Goal: Entertainment & Leisure: Consume media (video, audio)

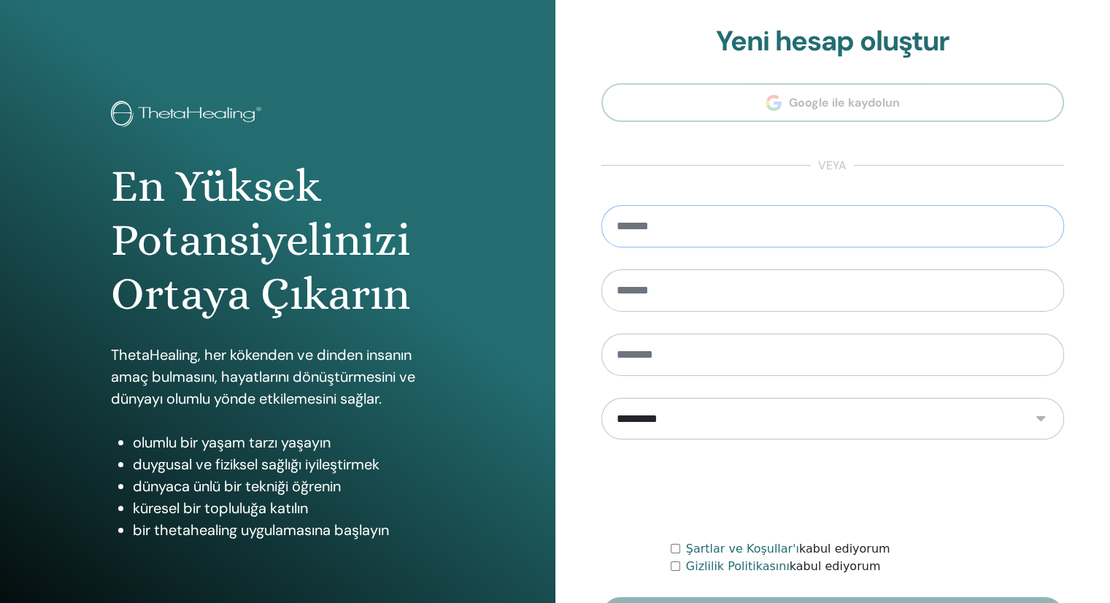
click at [761, 221] on input "email" at bounding box center [832, 226] width 463 height 42
type input "**********"
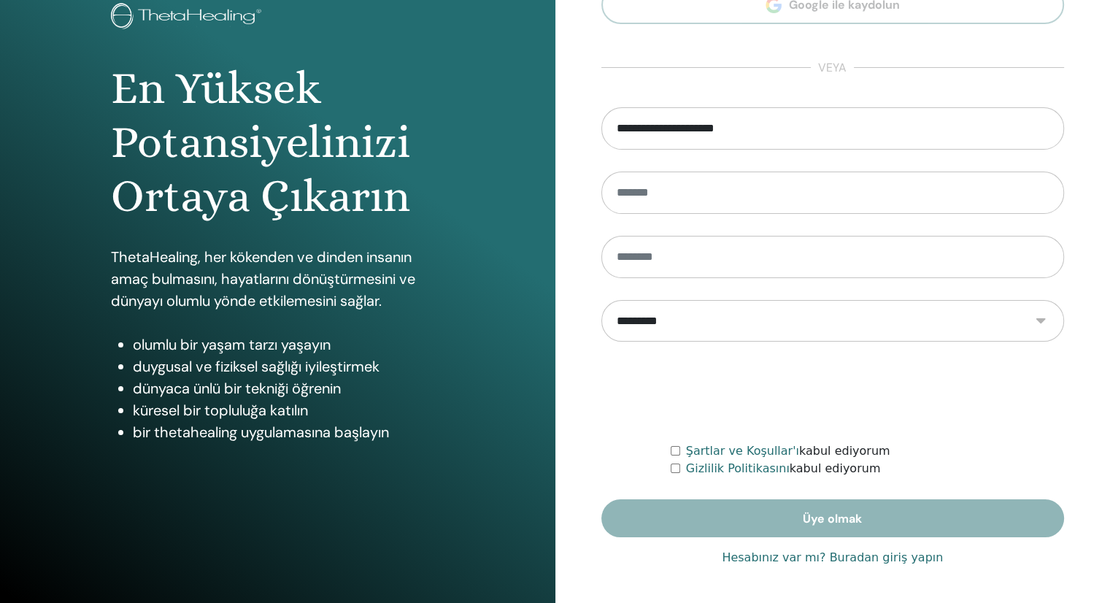
click at [852, 555] on font "Hesabınız var mı? Buradan giriş yapın" at bounding box center [832, 557] width 221 height 14
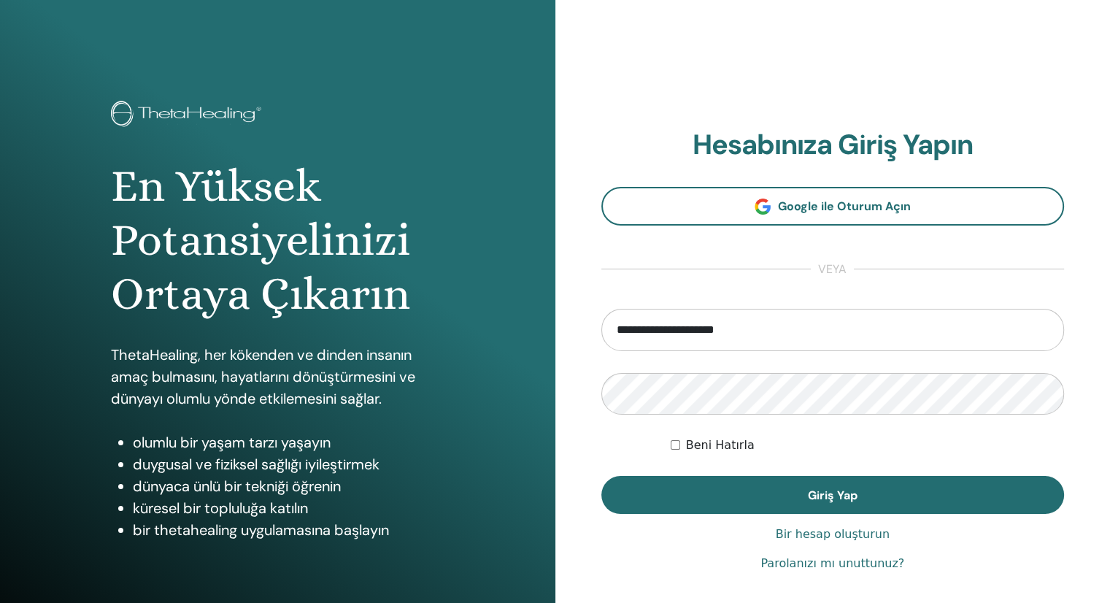
click at [708, 172] on section "**********" at bounding box center [832, 320] width 463 height 385
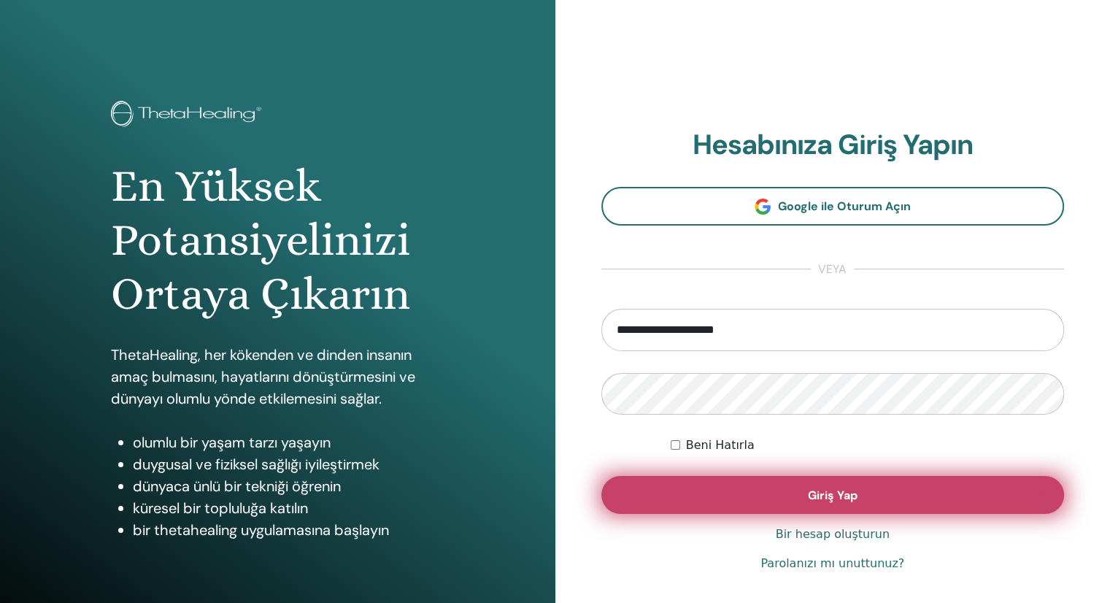
click at [648, 504] on button "Giriş Yap" at bounding box center [832, 495] width 463 height 38
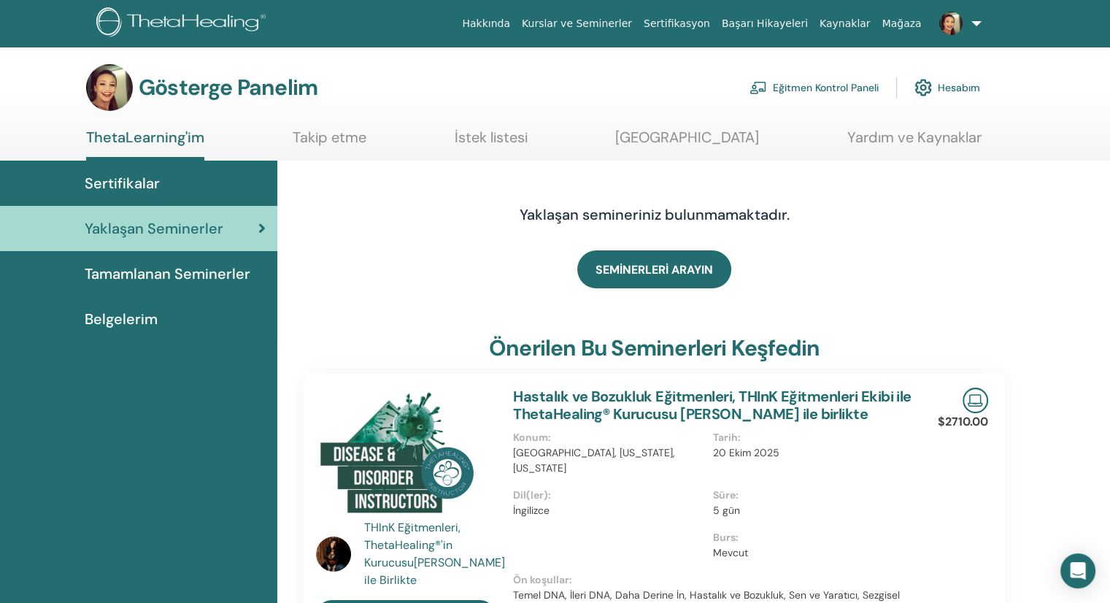
click at [811, 89] on font "Eğitmen Kontrol Paneli" at bounding box center [826, 88] width 106 height 13
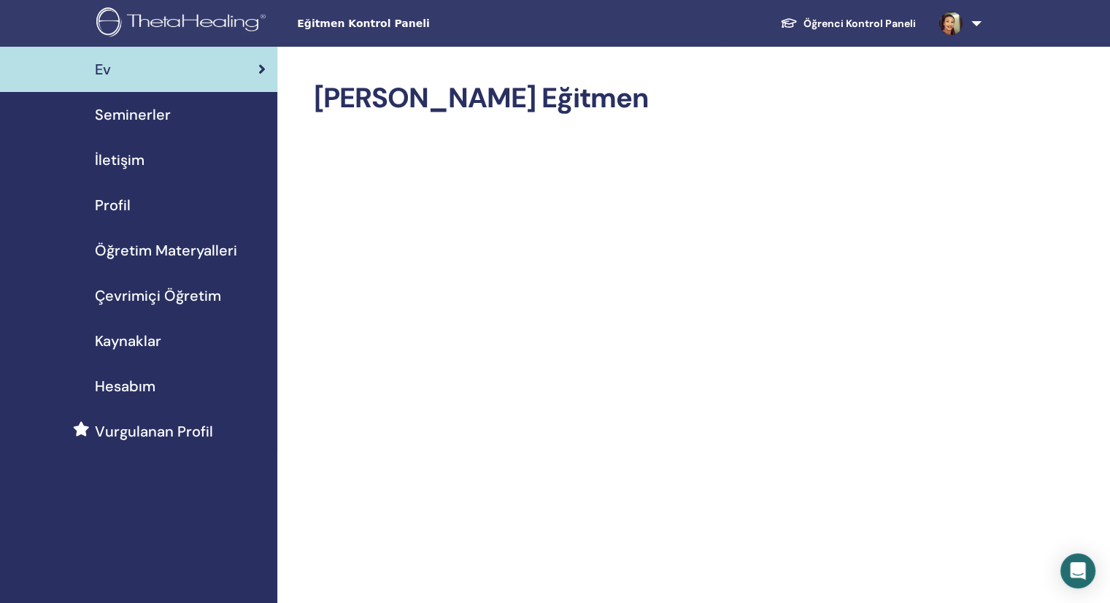
click at [178, 298] on font "Çevrimiçi Öğretim" at bounding box center [158, 295] width 126 height 19
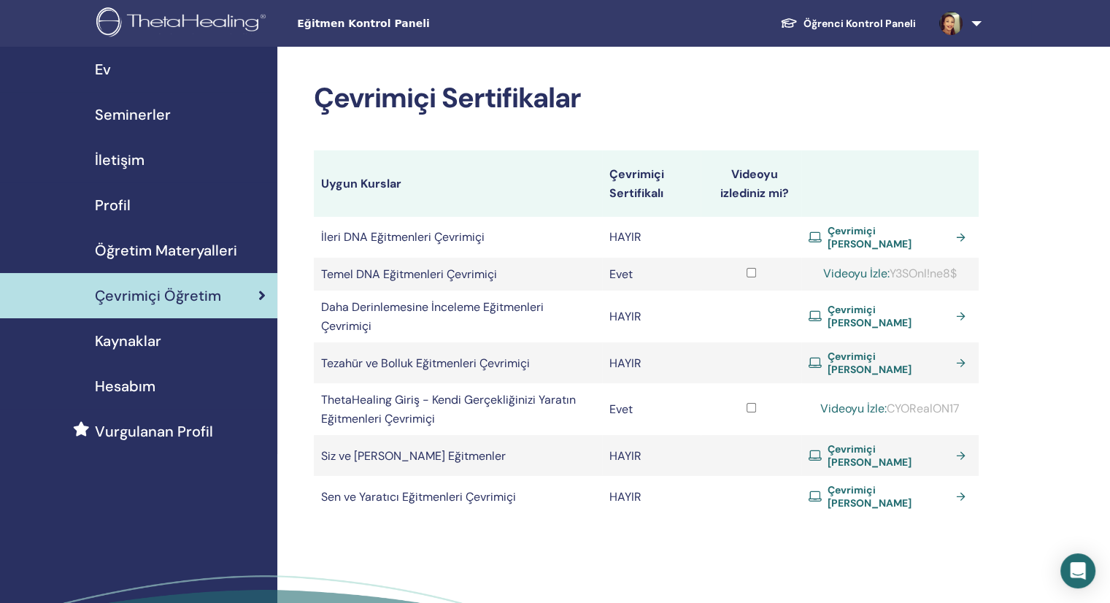
click at [860, 274] on font "Videoyu İzle:" at bounding box center [856, 273] width 66 height 15
drag, startPoint x: 903, startPoint y: 276, endPoint x: 941, endPoint y: 277, distance: 38.0
click at [941, 277] on font "Y3SOnl!ne8$" at bounding box center [923, 273] width 67 height 15
drag, startPoint x: 895, startPoint y: 275, endPoint x: 976, endPoint y: 275, distance: 81.0
click at [976, 275] on td "Videoyu İzle: Y3SOnl!ne8$" at bounding box center [889, 274] width 177 height 33
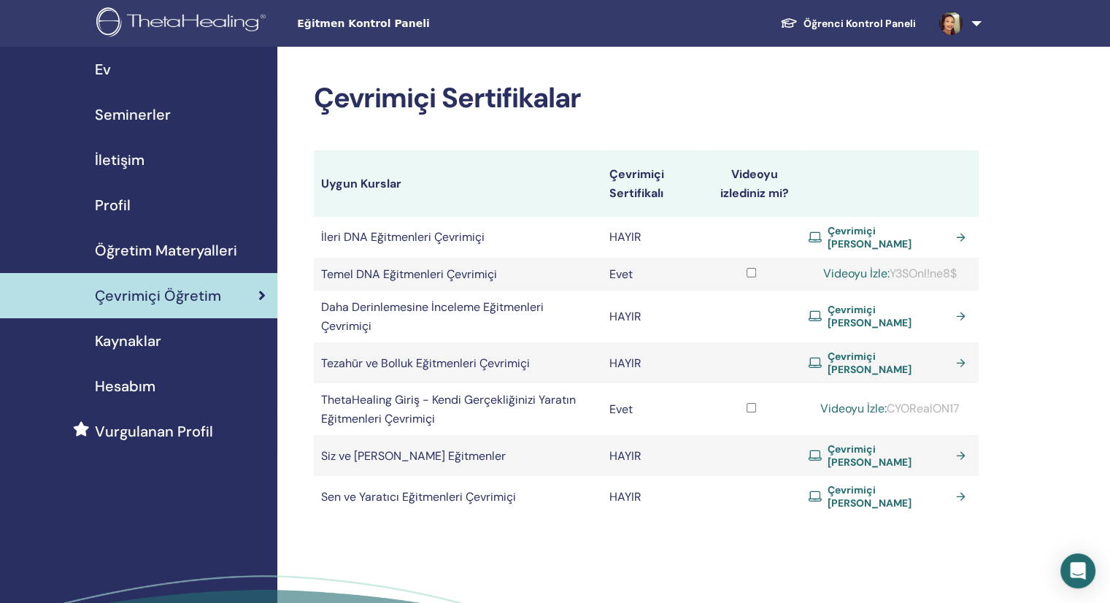
copy font "Y3SOnl!ne8$"
click at [875, 272] on font "Videoyu İzle:" at bounding box center [856, 273] width 66 height 15
click at [850, 279] on font "Videoyu İzle:" at bounding box center [856, 273] width 66 height 15
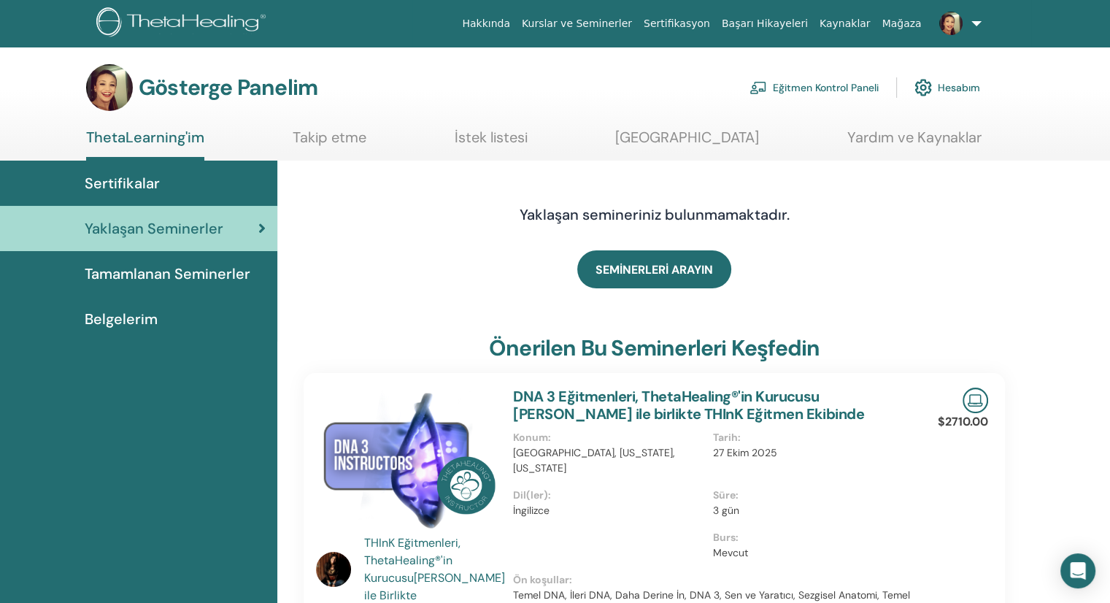
click at [818, 88] on font "Eğitmen Kontrol Paneli" at bounding box center [826, 88] width 106 height 13
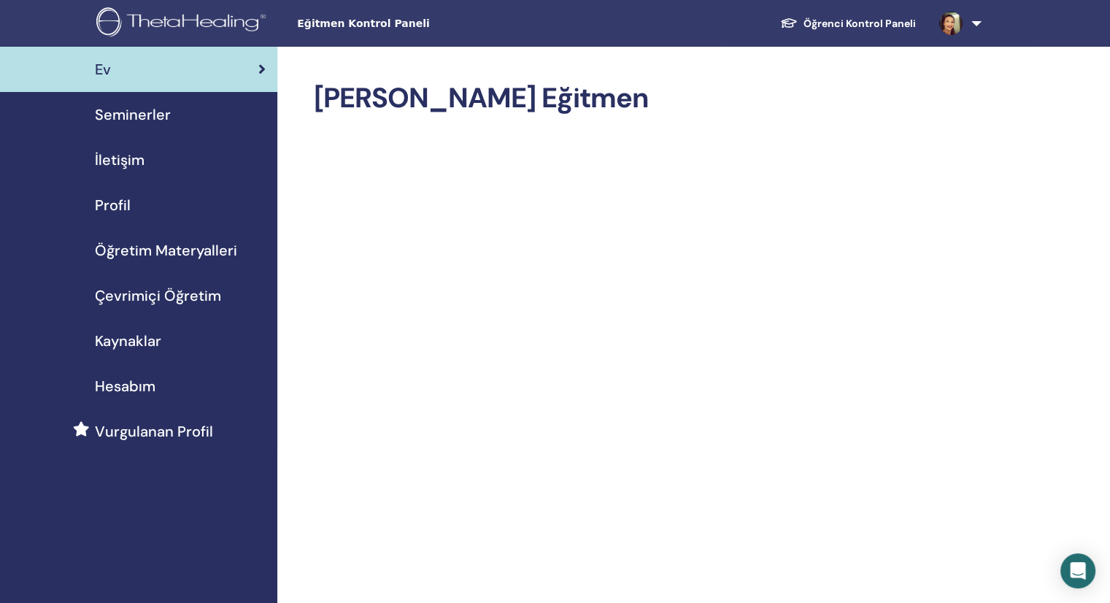
click at [199, 286] on font "Çevrimiçi Öğretim" at bounding box center [158, 295] width 126 height 19
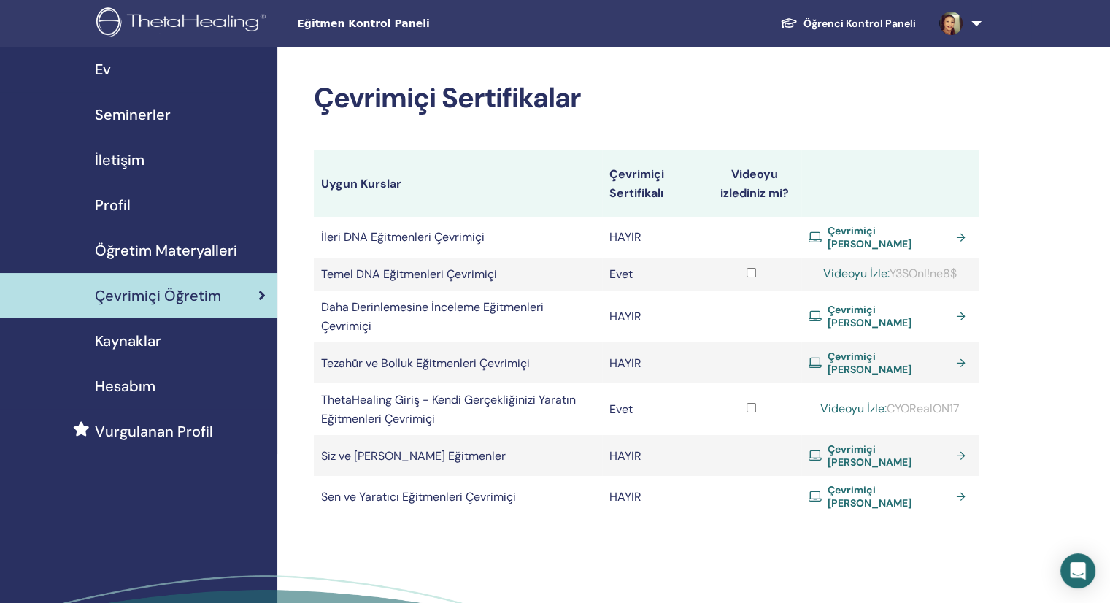
click at [908, 405] on font "CYORealON17" at bounding box center [923, 408] width 73 height 15
click at [920, 367] on td "Çevrimiçi [PERSON_NAME]" at bounding box center [889, 362] width 177 height 41
click at [902, 278] on font "Y3SOnl!ne8$" at bounding box center [923, 273] width 67 height 15
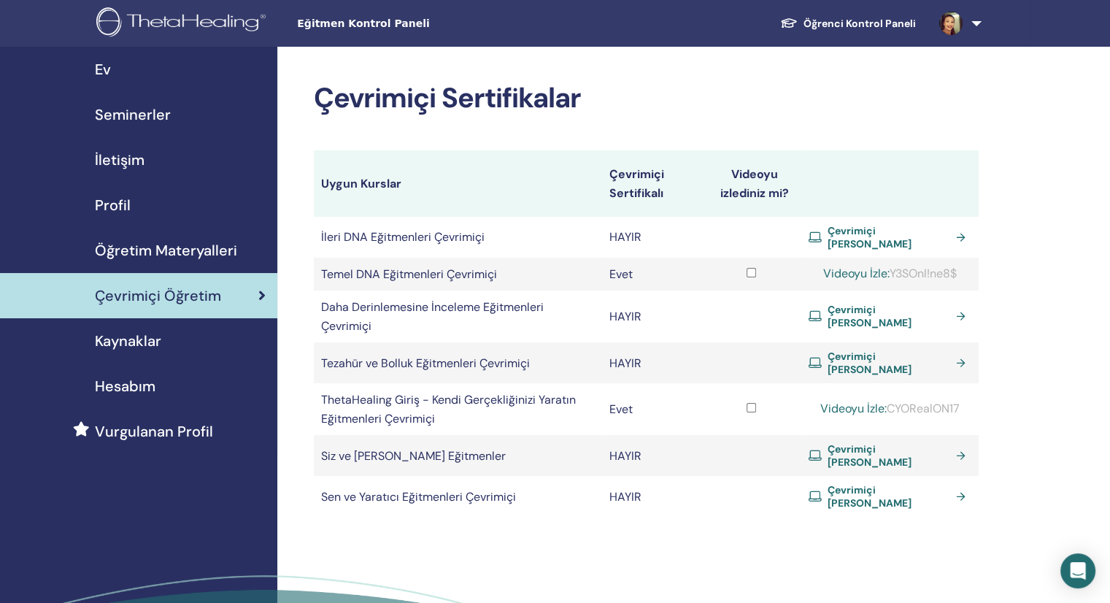
click at [926, 269] on font "Y3SOnl!ne8$" at bounding box center [923, 273] width 67 height 15
click at [982, 278] on div "Çevrimiçi Sertifikalar Uygun Kurslar Çevrimiçi Sertifikalı Videoyu izlediniz mi…" at bounding box center [693, 384] width 833 height 674
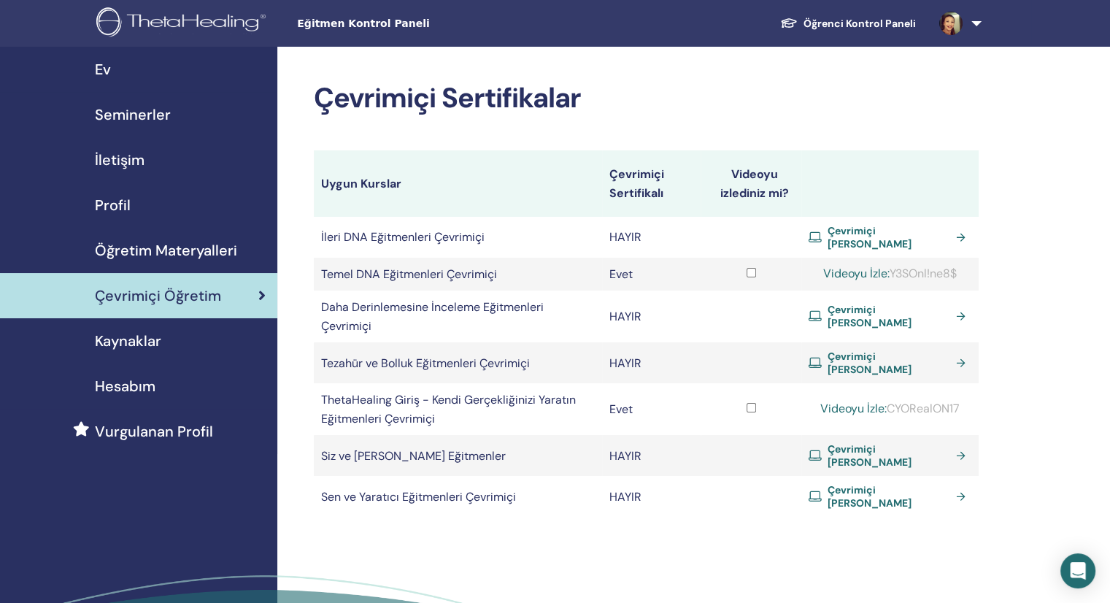
drag, startPoint x: 899, startPoint y: 277, endPoint x: 966, endPoint y: 277, distance: 67.1
click at [957, 277] on font "Y3SOnl!ne8$" at bounding box center [923, 273] width 67 height 15
click at [861, 275] on font "Videoyu İzle:" at bounding box center [856, 273] width 66 height 15
click at [847, 269] on font "Videoyu İzle:" at bounding box center [856, 273] width 66 height 15
drag, startPoint x: 899, startPoint y: 277, endPoint x: 973, endPoint y: 277, distance: 73.7
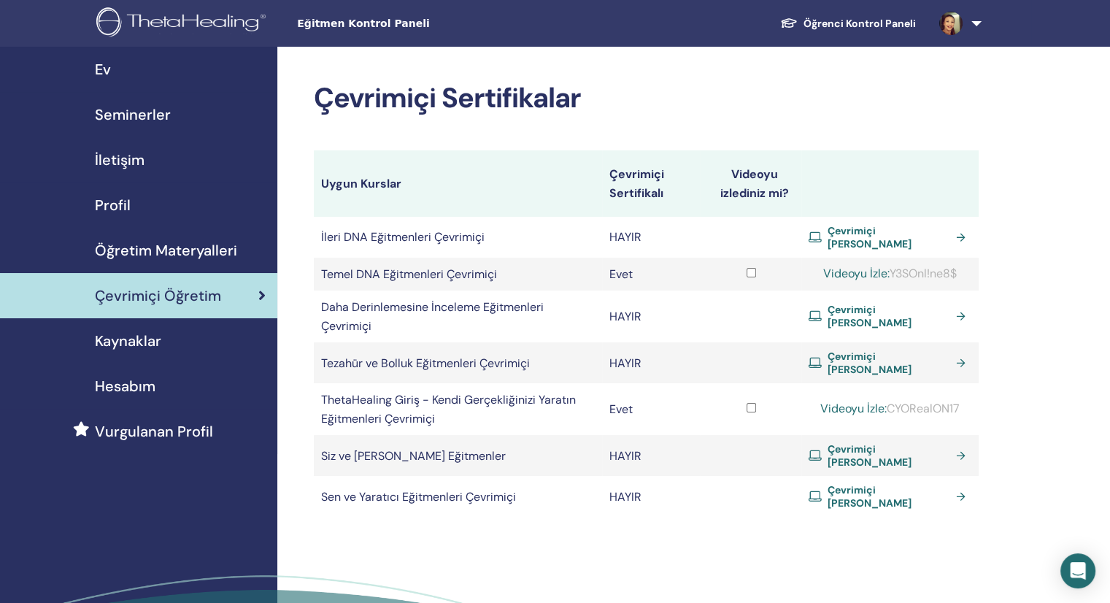
click at [973, 277] on td "Videoyu İzle: Y3SOnl!ne8$" at bounding box center [889, 274] width 177 height 33
copy font "Y3SOnl!ne8$"
click at [842, 272] on font "Videoyu İzle:" at bounding box center [856, 273] width 66 height 15
